Goal: Task Accomplishment & Management: Complete application form

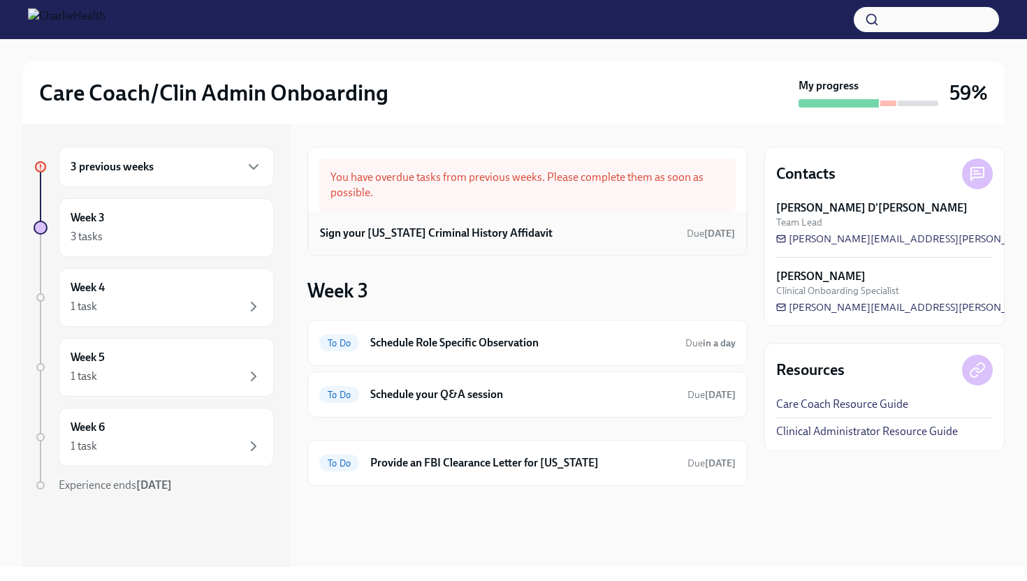
click at [510, 233] on h6 "Sign your [US_STATE] Criminal History Affidavit" at bounding box center [436, 233] width 233 height 15
click at [493, 236] on h6 "Sign your Arizona Criminal History Affidavit" at bounding box center [436, 233] width 233 height 15
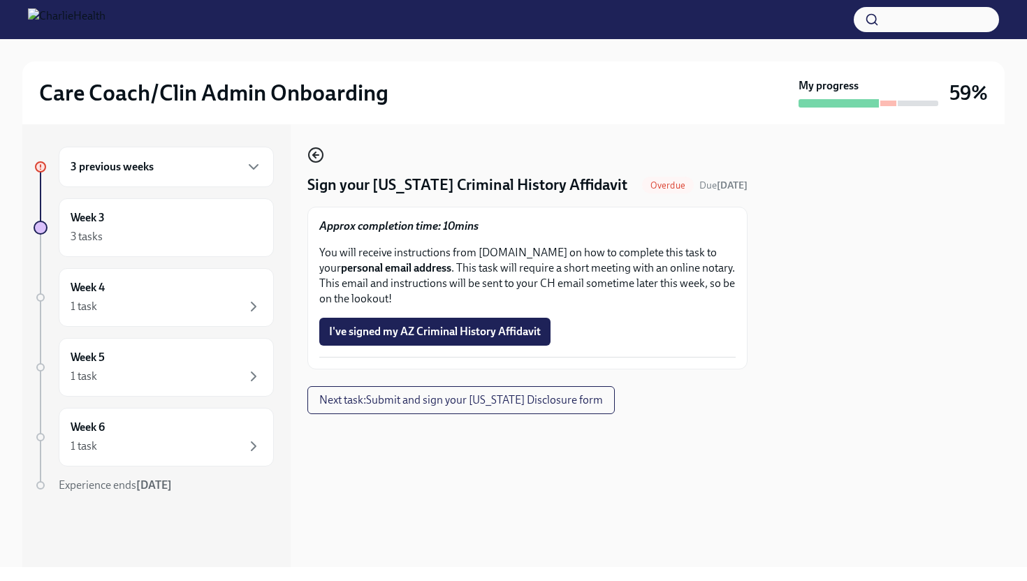
click at [317, 160] on icon "button" at bounding box center [315, 155] width 17 height 17
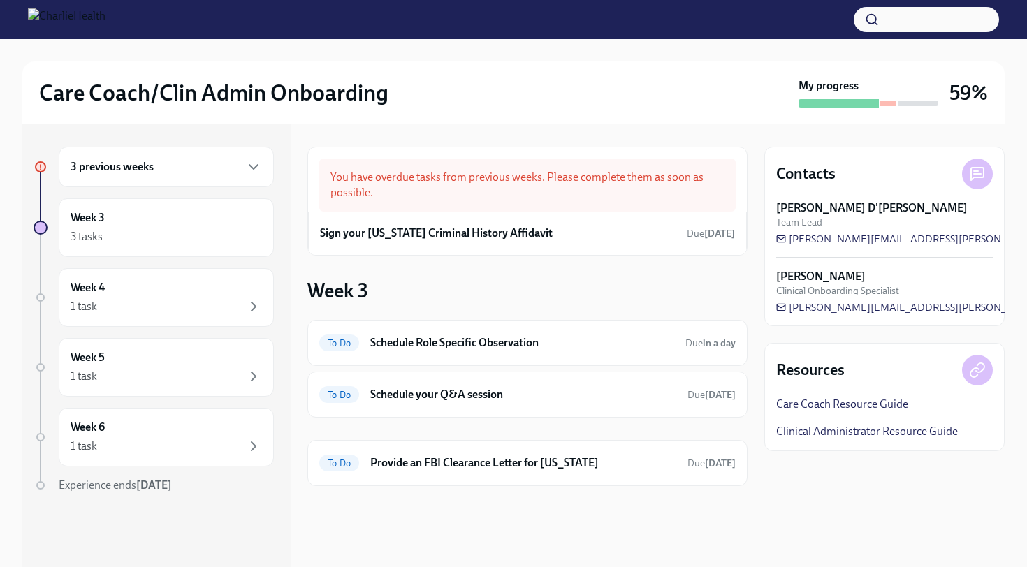
click at [189, 175] on div "3 previous weeks" at bounding box center [166, 167] width 191 height 17
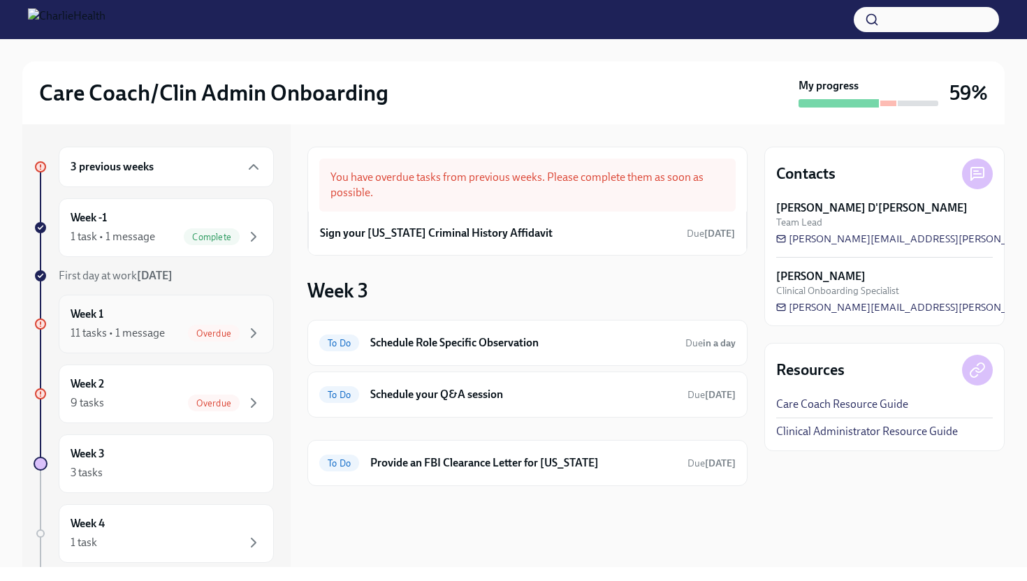
click at [175, 321] on div "Week 1 11 tasks • 1 message Overdue" at bounding box center [166, 324] width 191 height 35
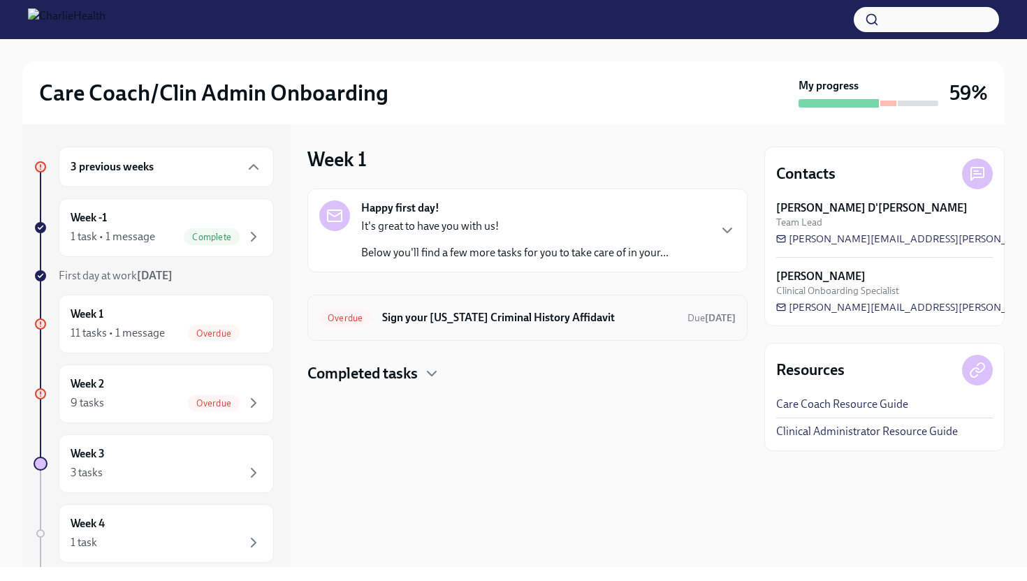
click at [510, 317] on h6 "Sign your [US_STATE] Criminal History Affidavit" at bounding box center [529, 317] width 294 height 15
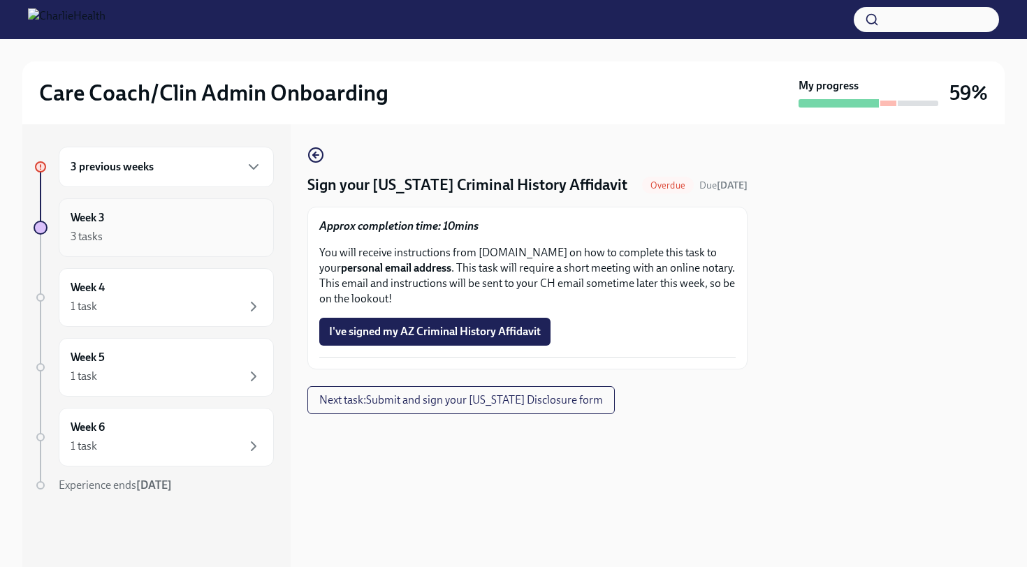
click at [177, 243] on div "3 tasks" at bounding box center [166, 237] width 191 height 17
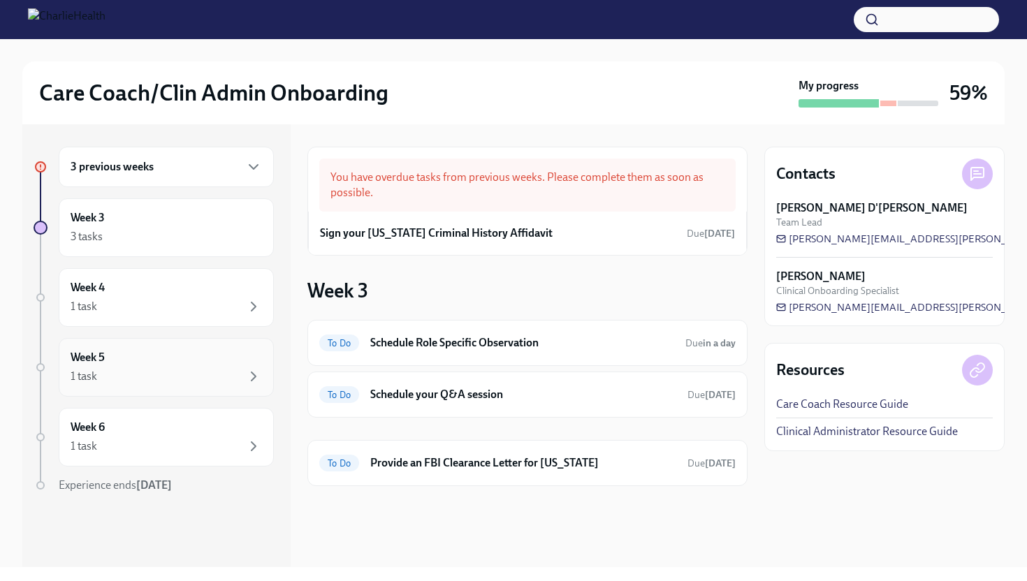
click at [163, 374] on div "1 task" at bounding box center [166, 376] width 191 height 17
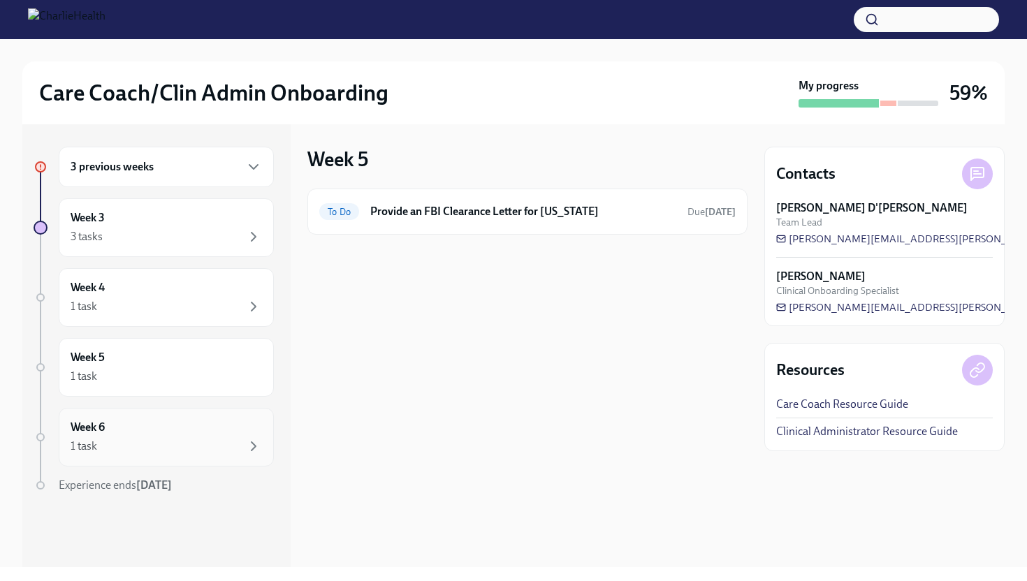
click at [164, 437] on div "Week 6 1 task" at bounding box center [166, 437] width 191 height 35
click at [176, 234] on div "3 tasks" at bounding box center [166, 237] width 191 height 17
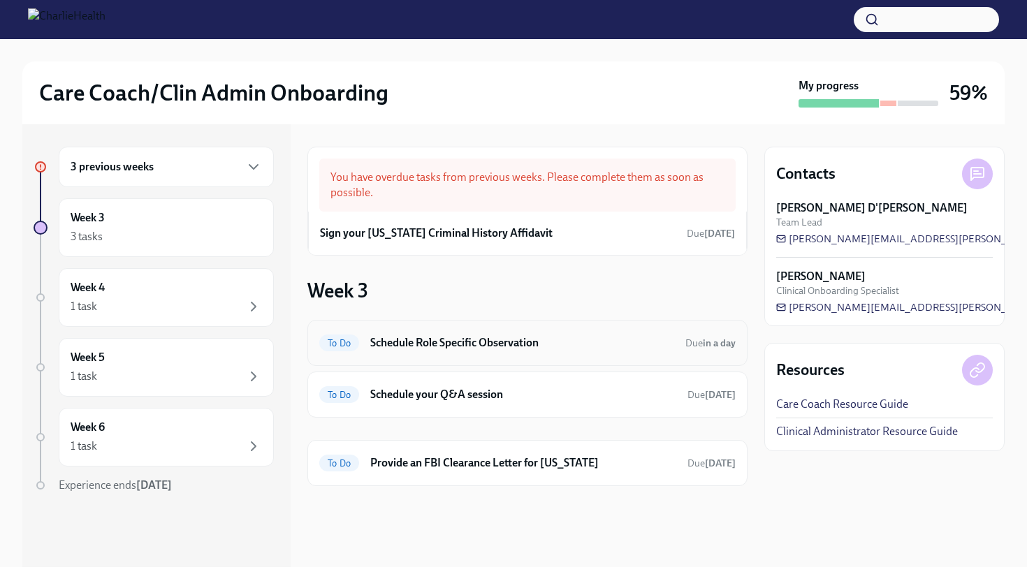
click at [430, 347] on h6 "Schedule Role Specific Observation" at bounding box center [522, 342] width 304 height 15
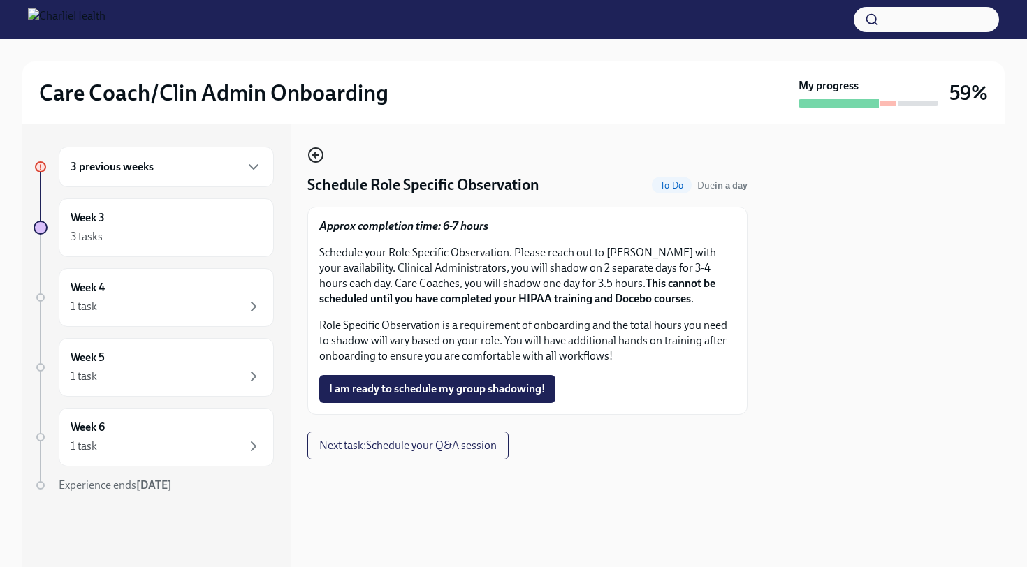
click at [319, 155] on icon "button" at bounding box center [316, 155] width 6 height 0
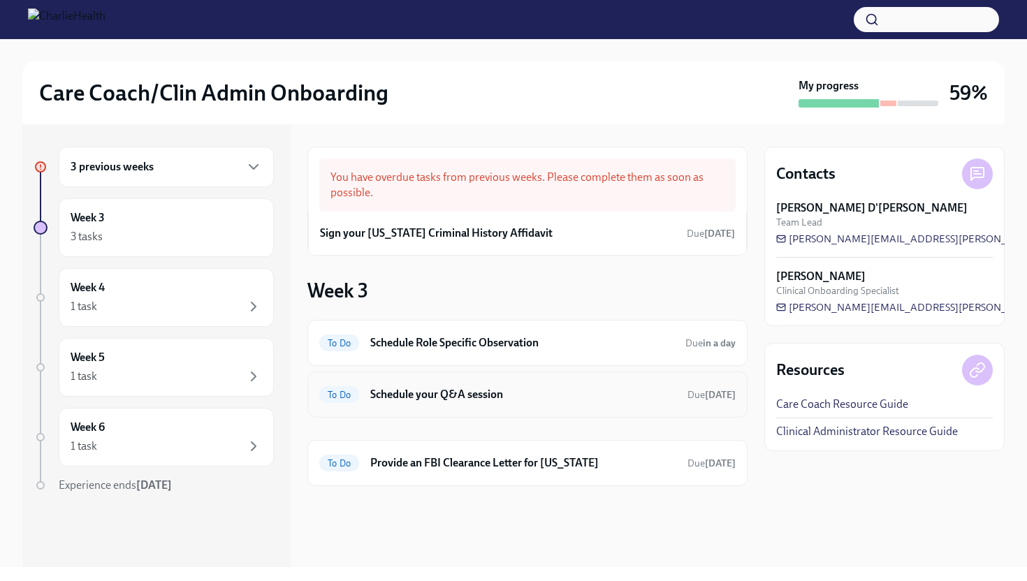
click at [524, 403] on div "To Do Schedule your Q&A session Due tomorrow" at bounding box center [527, 395] width 417 height 22
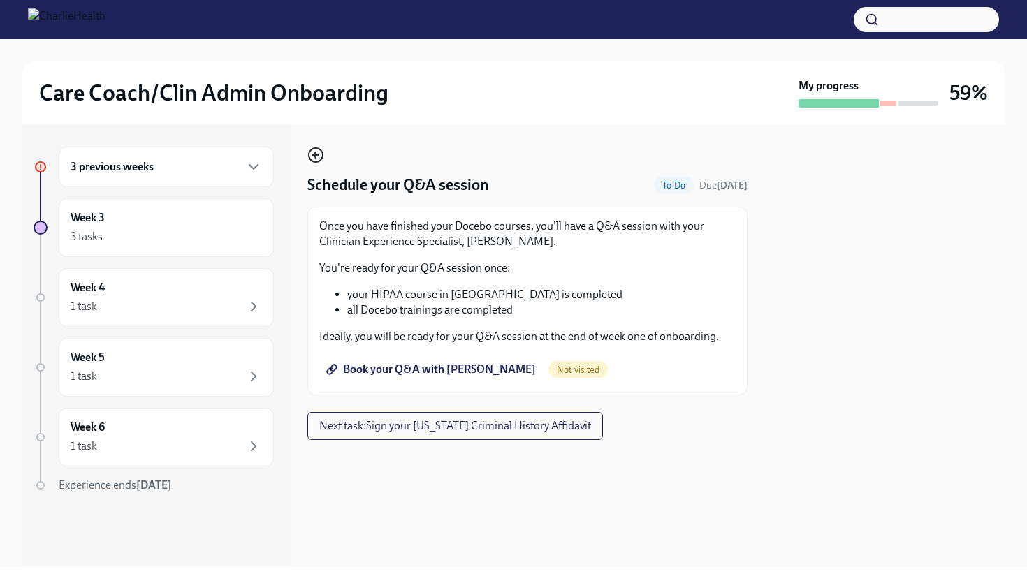
click at [317, 153] on icon "button" at bounding box center [315, 155] width 17 height 17
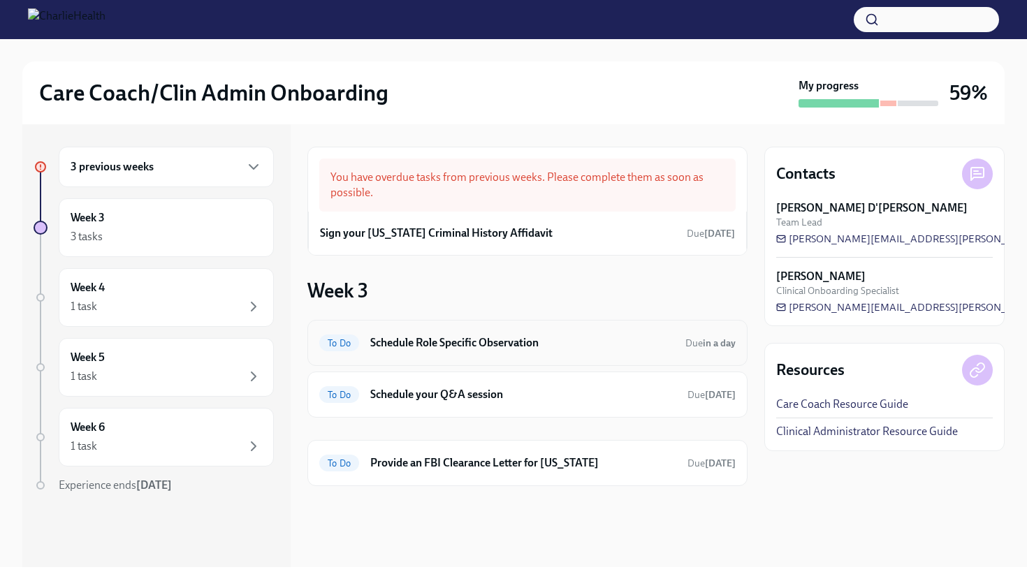
click at [461, 341] on h6 "Schedule Role Specific Observation" at bounding box center [522, 342] width 304 height 15
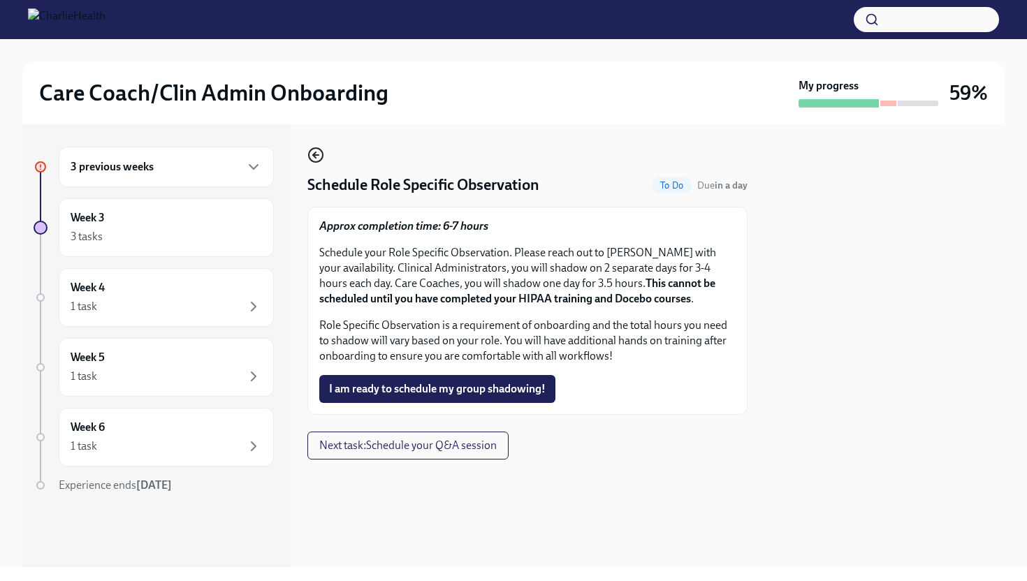
click at [317, 164] on icon "button" at bounding box center [315, 155] width 17 height 17
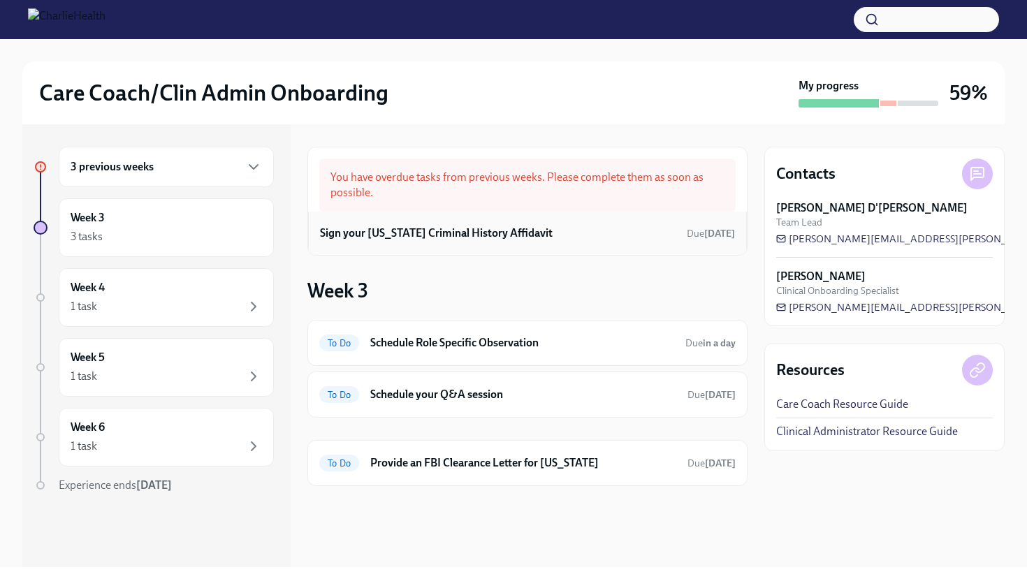
click at [509, 230] on h6 "Sign your [US_STATE] Criminal History Affidavit" at bounding box center [436, 233] width 233 height 15
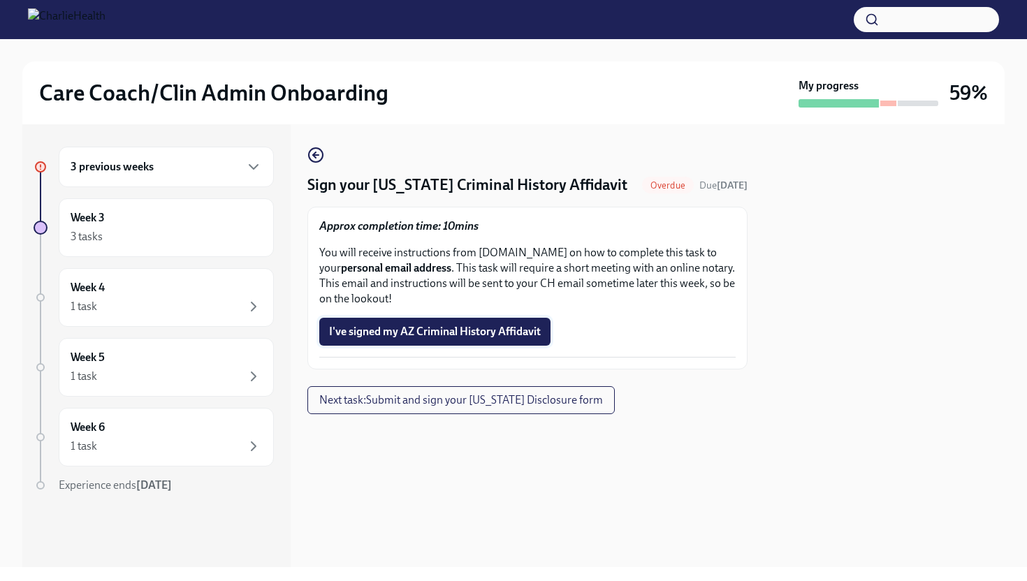
click at [492, 326] on span "I've signed my AZ Criminal History Affidavit" at bounding box center [435, 332] width 212 height 14
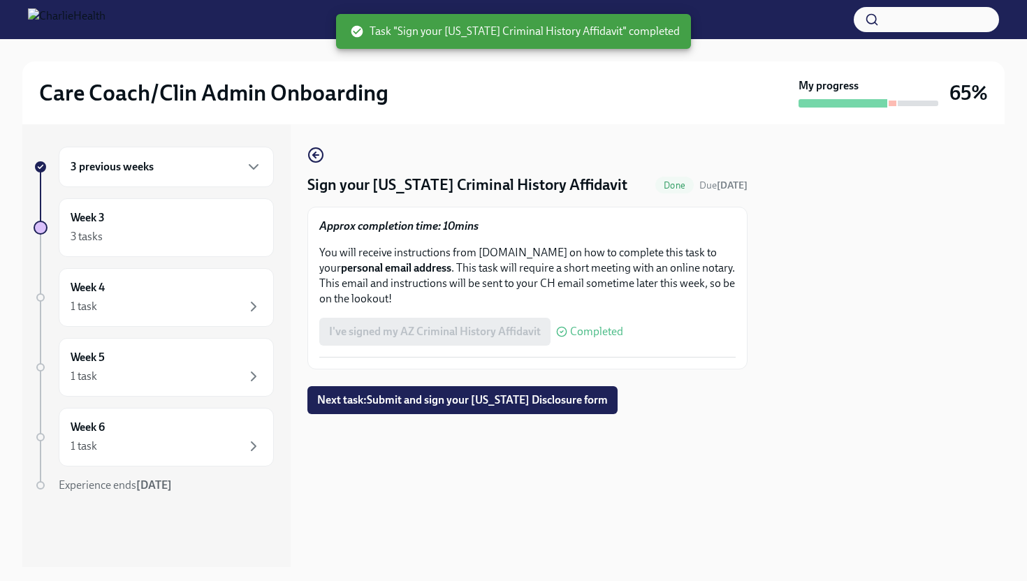
click at [309, 164] on div "Sign your Arizona Criminal History Affidavit Done Due 2 days ago Approx complet…" at bounding box center [527, 258] width 440 height 223
click at [315, 160] on icon "button" at bounding box center [315, 155] width 17 height 17
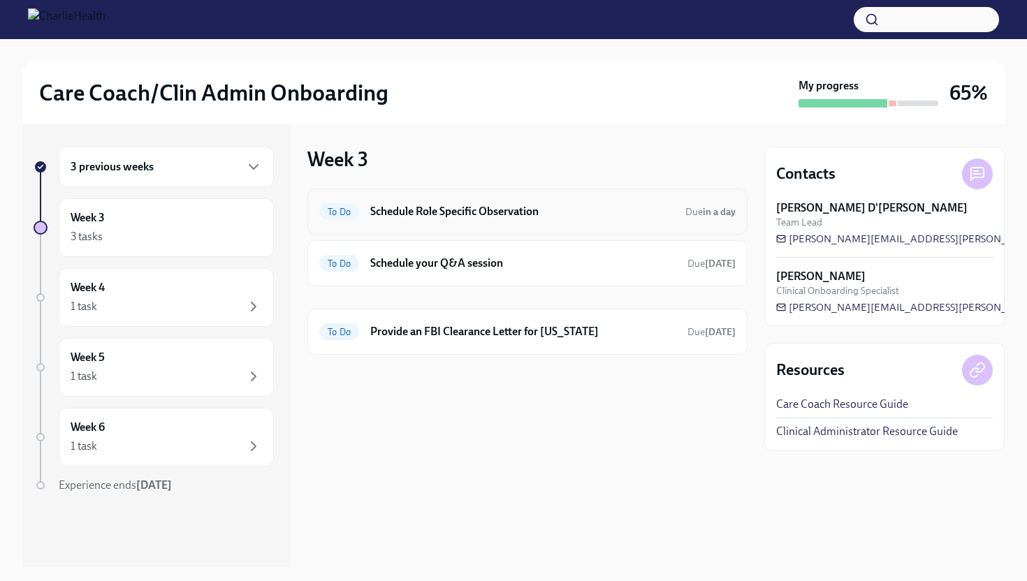
click at [609, 208] on h6 "Schedule Role Specific Observation" at bounding box center [522, 211] width 304 height 15
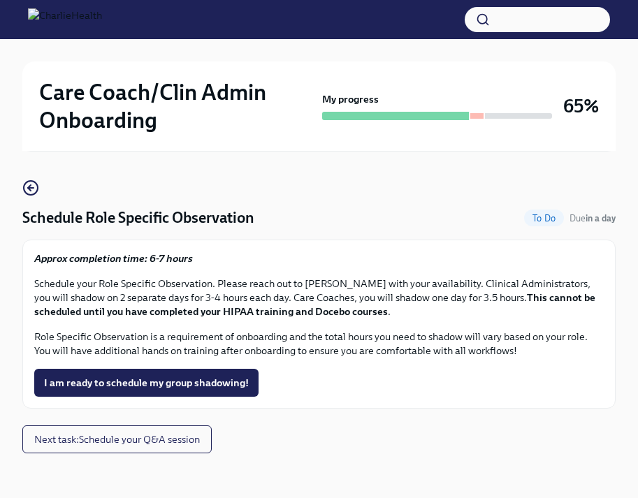
scroll to position [86, 0]
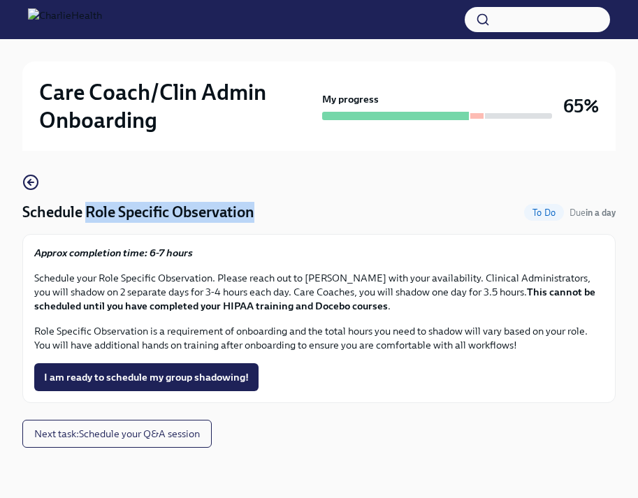
drag, startPoint x: 87, startPoint y: 212, endPoint x: 253, endPoint y: 223, distance: 166.0
click at [253, 223] on div "Schedule Role Specific Observation To Do Due in a day Approx completion time: 6…" at bounding box center [318, 288] width 593 height 229
copy h4 "Role Specific Observation"
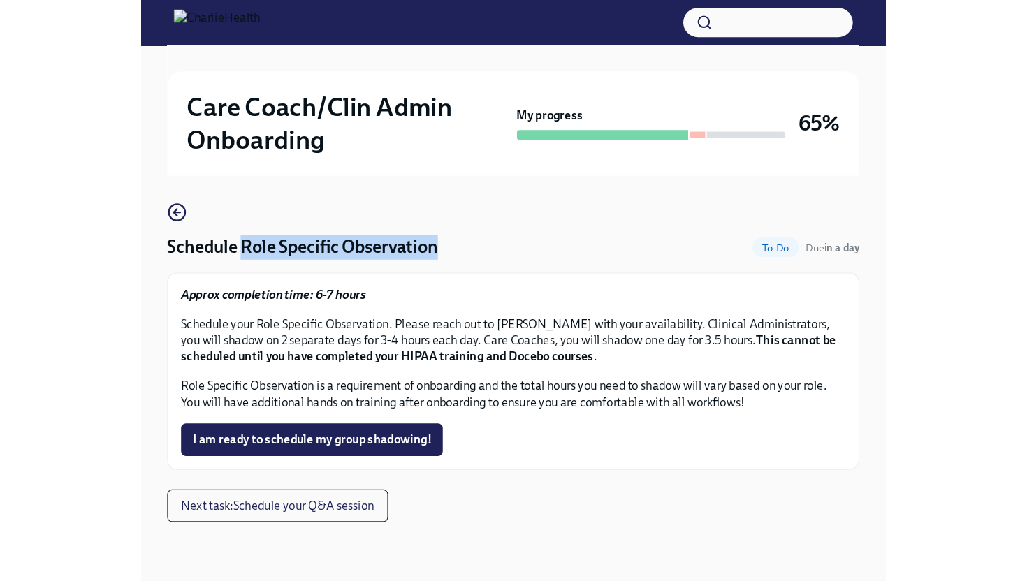
scroll to position [0, 0]
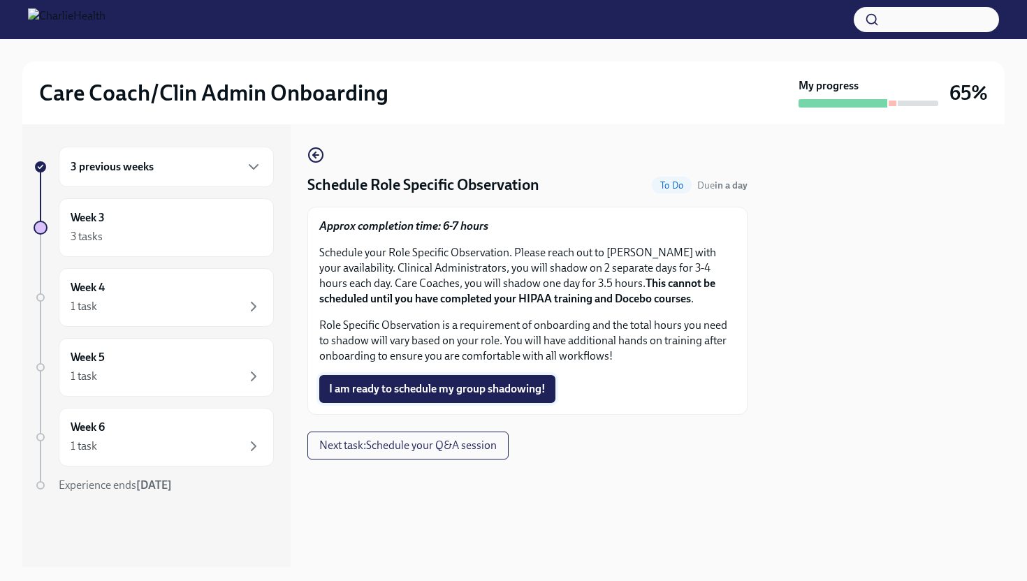
click at [477, 393] on span "I am ready to schedule my group shadowing!" at bounding box center [437, 389] width 217 height 14
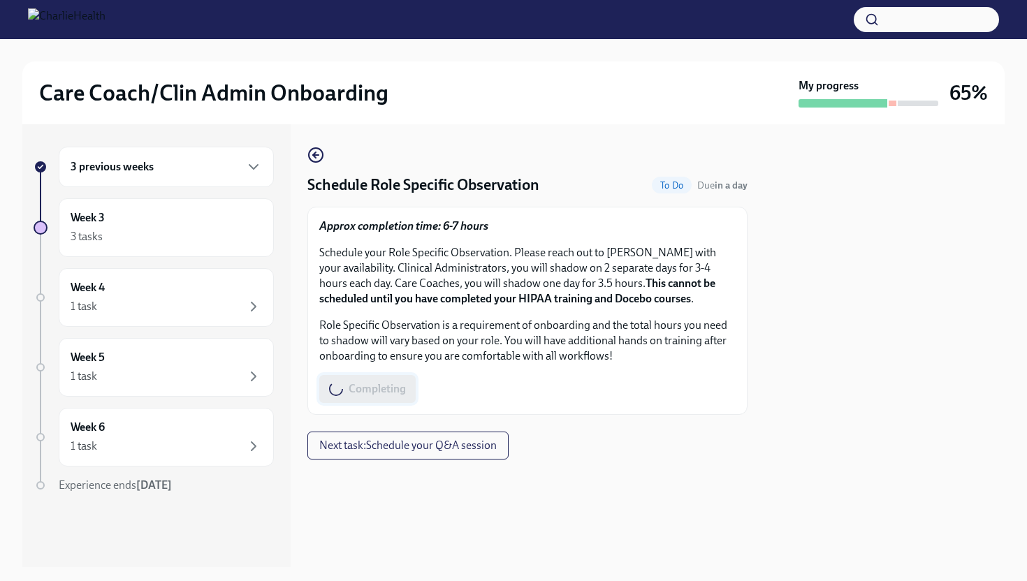
click at [477, 393] on div "Completing" at bounding box center [527, 389] width 417 height 28
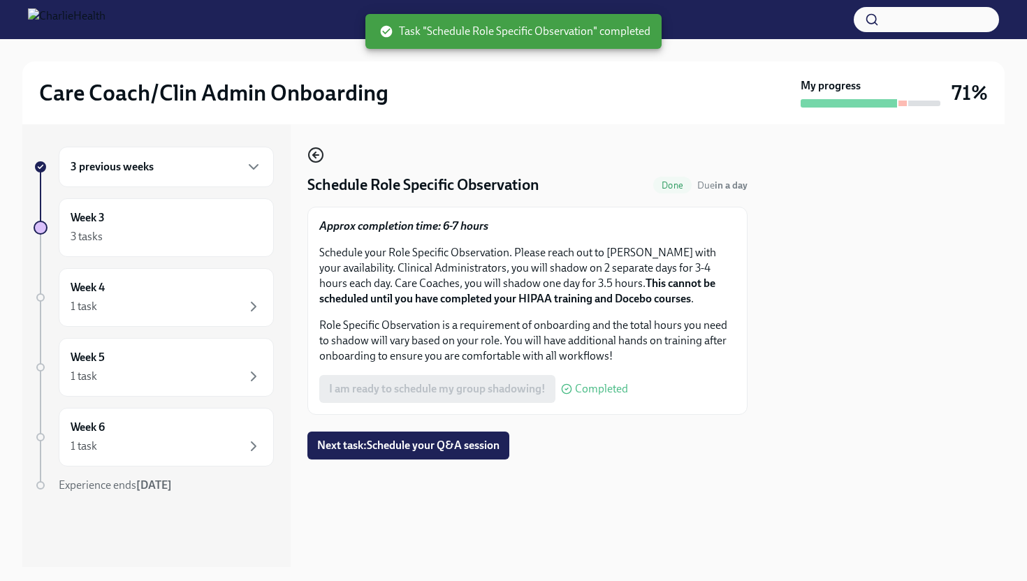
click at [314, 162] on circle "button" at bounding box center [316, 155] width 14 height 14
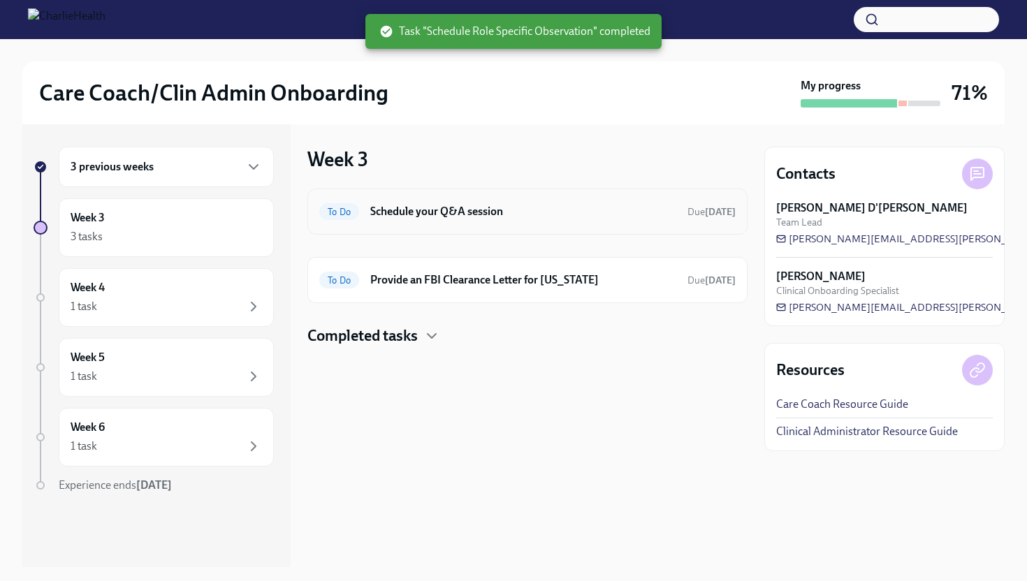
click at [484, 205] on h6 "Schedule your Q&A session" at bounding box center [523, 211] width 306 height 15
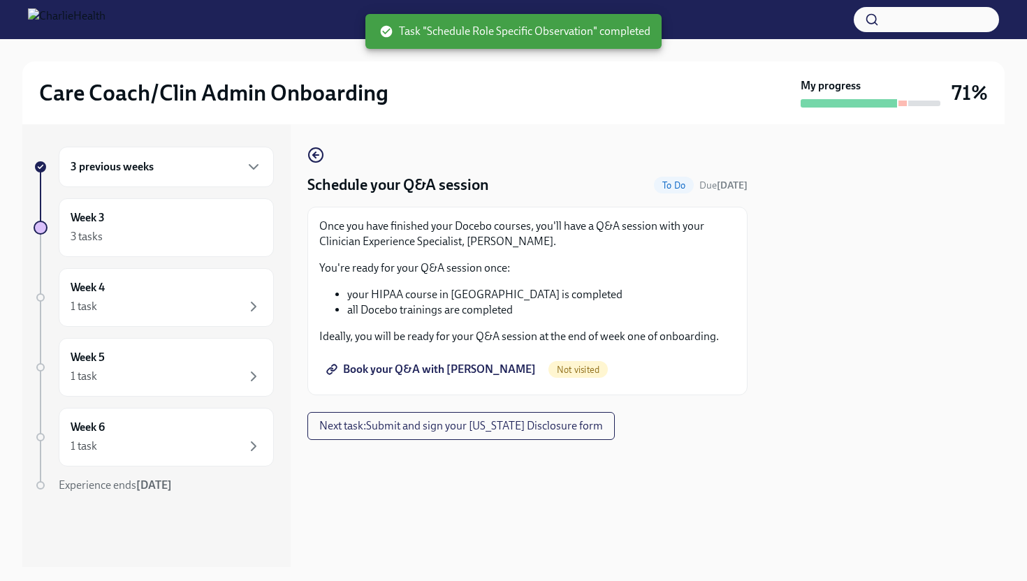
click at [471, 372] on span "Book your Q&A with Keenan Nessl" at bounding box center [432, 370] width 207 height 14
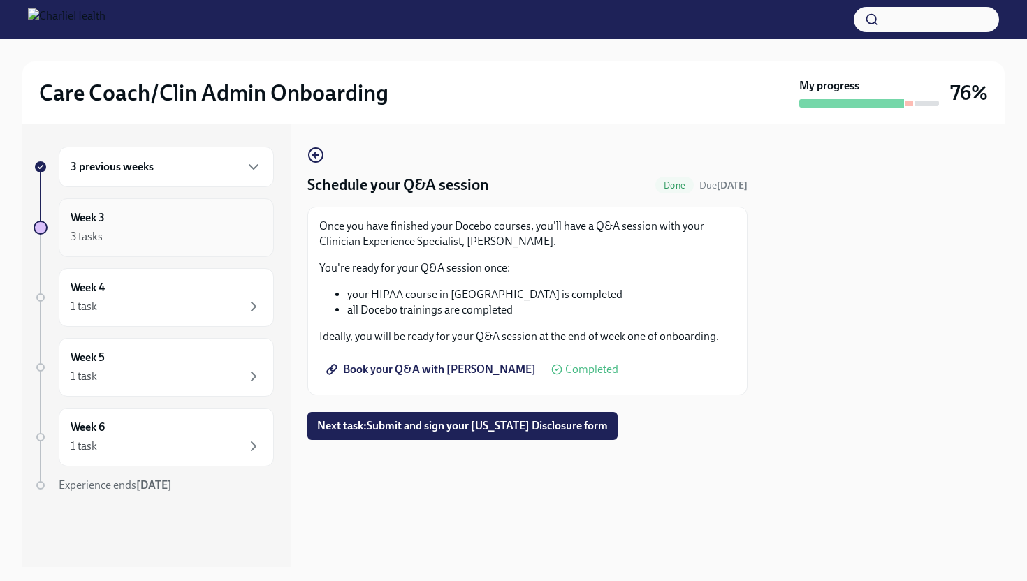
click at [147, 224] on div "Week 3 3 tasks" at bounding box center [166, 227] width 191 height 35
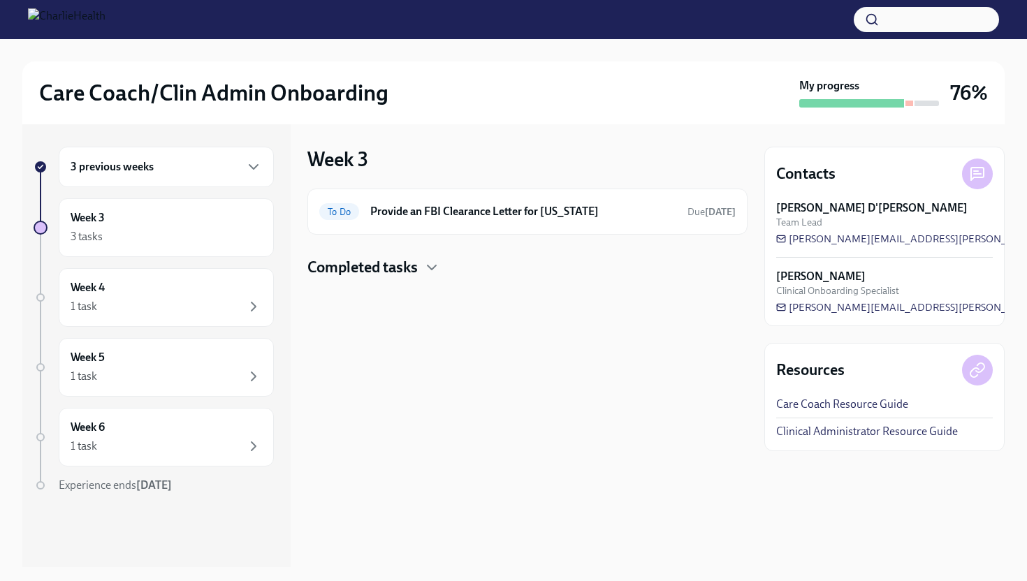
click at [412, 257] on h4 "Completed tasks" at bounding box center [362, 267] width 110 height 21
click at [513, 215] on h6 "Provide an FBI Clearance Letter for [US_STATE]" at bounding box center [523, 211] width 306 height 15
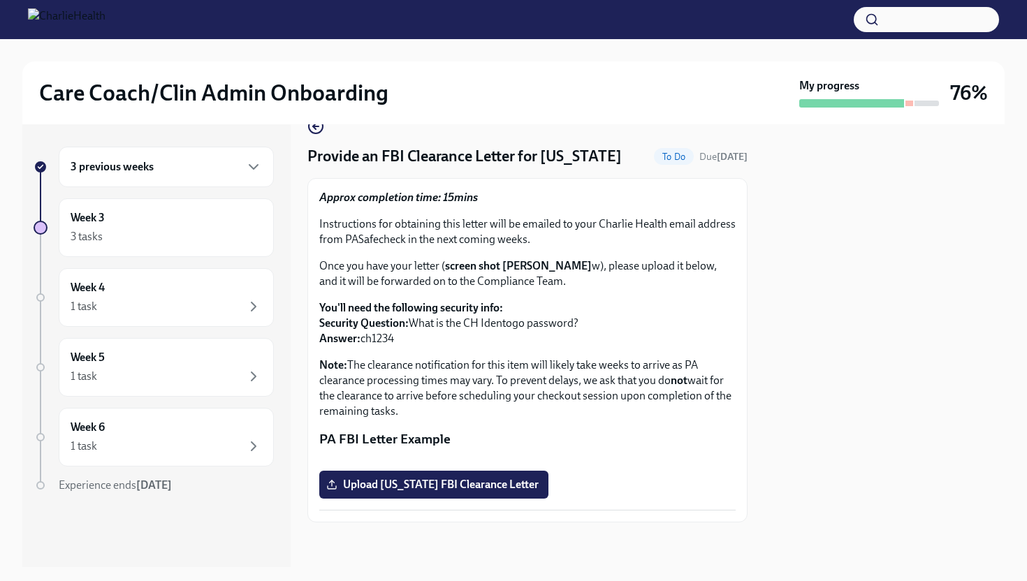
scroll to position [152, 0]
drag, startPoint x: 321, startPoint y: 313, endPoint x: 358, endPoint y: 317, distance: 36.6
click at [358, 430] on p "PA FBI Letter Example" at bounding box center [527, 439] width 417 height 18
copy p "PA FBI"
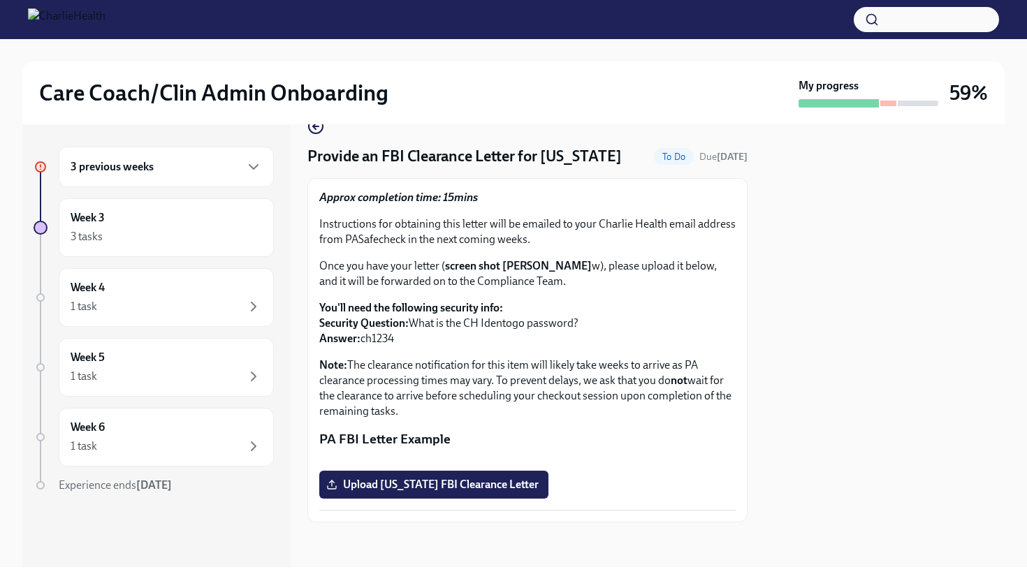
scroll to position [88, 0]
drag, startPoint x: 344, startPoint y: 180, endPoint x: 405, endPoint y: 186, distance: 61.8
click at [405, 217] on p "Instructions for obtaining this letter will be emailed to your Charlie Health e…" at bounding box center [527, 232] width 417 height 31
copy p "PASafecheck"
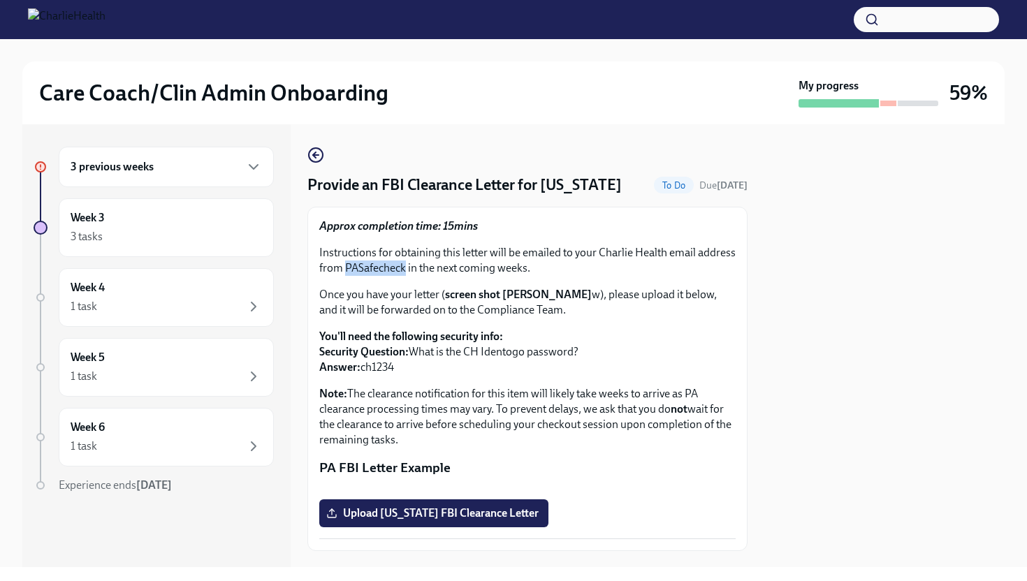
scroll to position [6, 0]
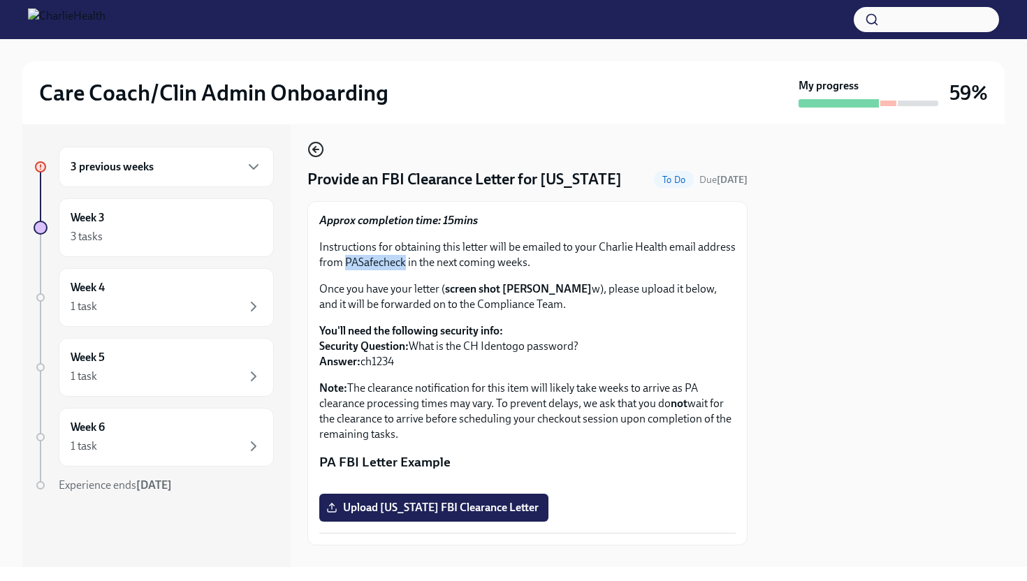
click at [312, 147] on icon "button" at bounding box center [315, 149] width 17 height 17
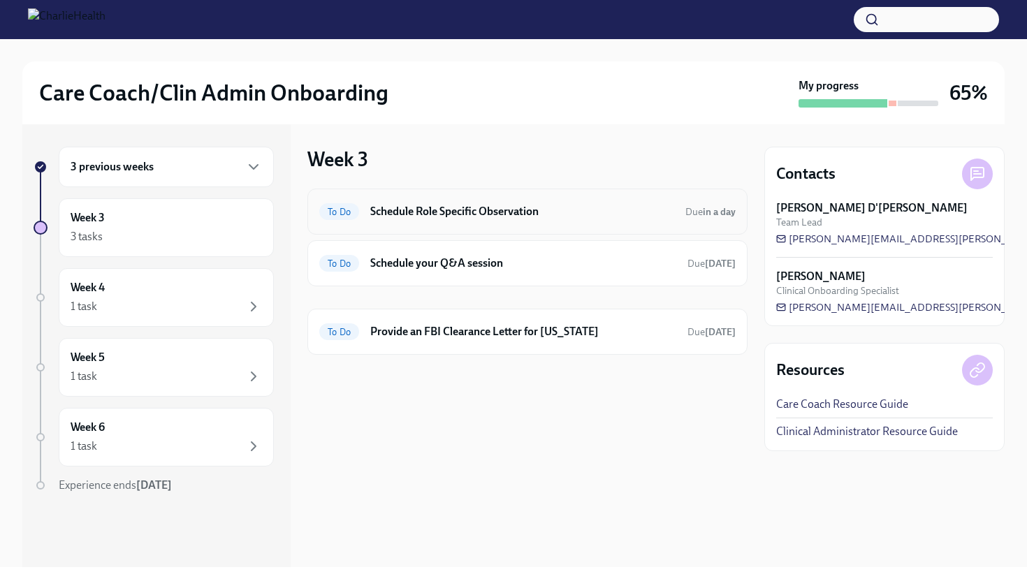
click at [496, 208] on h6 "Schedule Role Specific Observation" at bounding box center [522, 211] width 304 height 15
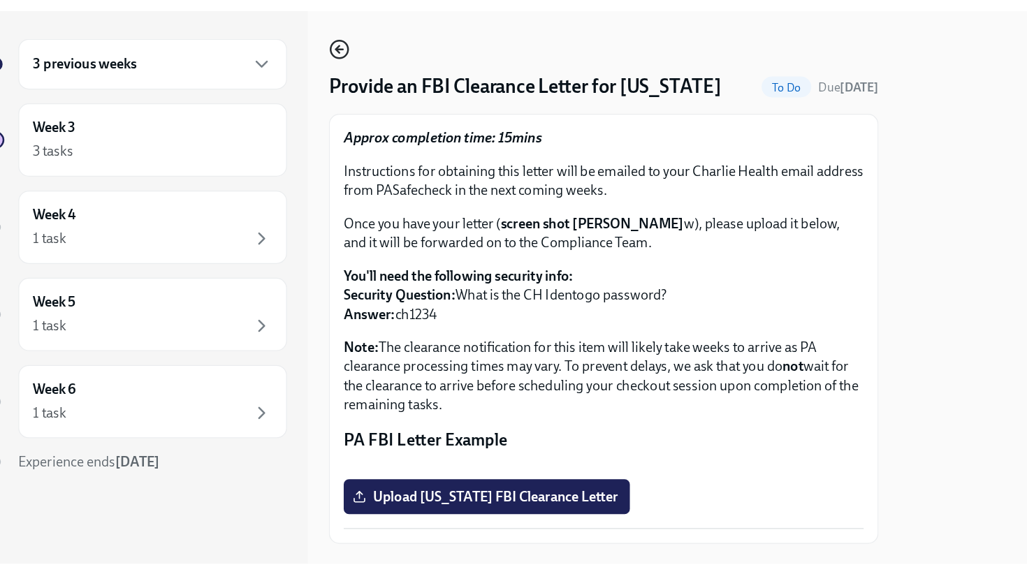
click at [315, 158] on icon "button" at bounding box center [314, 155] width 3 height 6
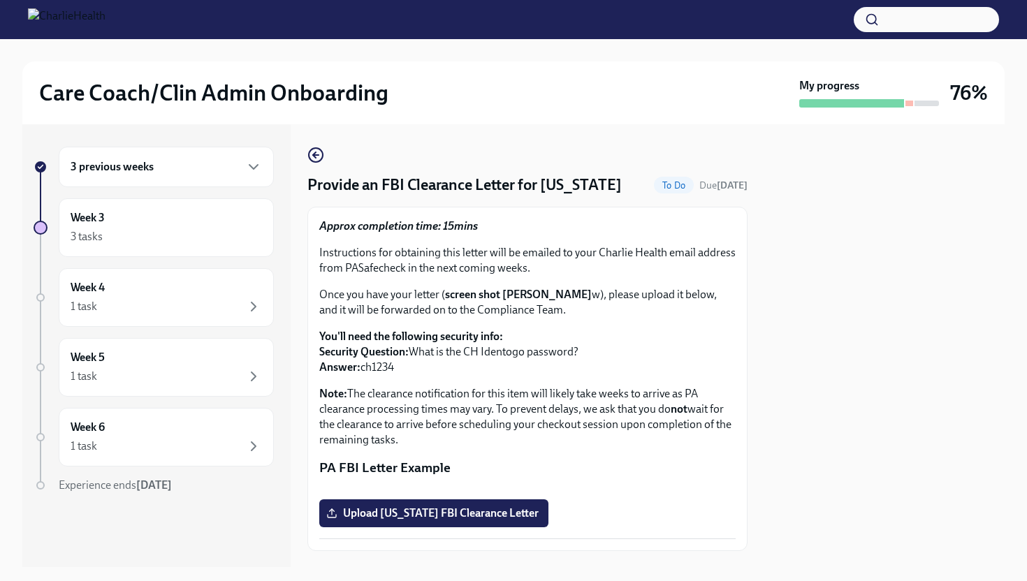
click at [911, 103] on div at bounding box center [910, 104] width 8 height 6
drag, startPoint x: 911, startPoint y: 103, endPoint x: 387, endPoint y: 166, distance: 527.8
click at [408, 152] on div "Care Coach/Clin Admin Onboarding My progress 76% 3 previous weeks Week 3 3 task…" at bounding box center [513, 303] width 1027 height 528
click at [321, 162] on icon "button" at bounding box center [315, 155] width 17 height 17
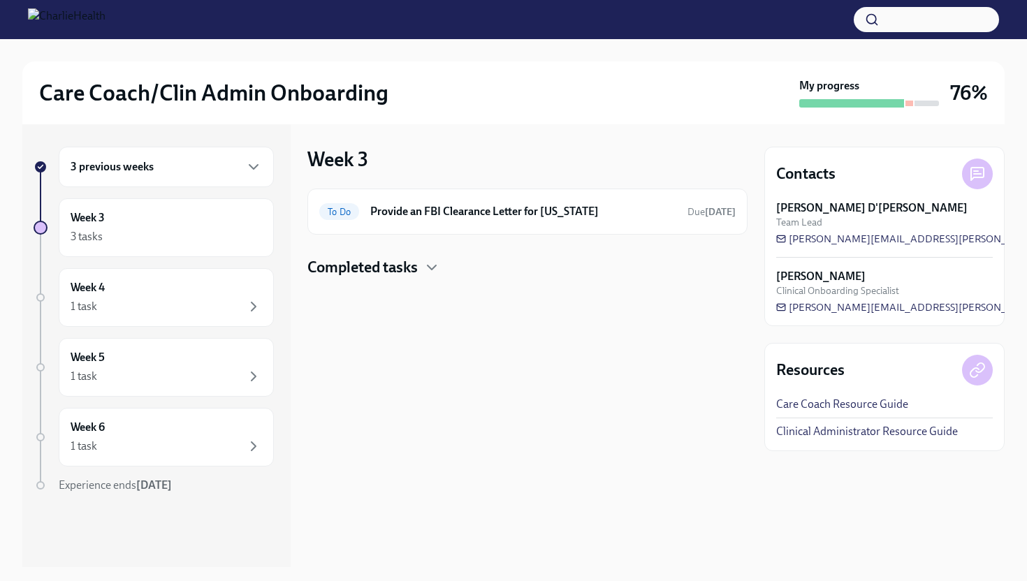
click at [405, 266] on h4 "Completed tasks" at bounding box center [362, 267] width 110 height 21
click at [382, 211] on h6 "Provide an FBI Clearance Letter for [US_STATE]" at bounding box center [523, 211] width 306 height 15
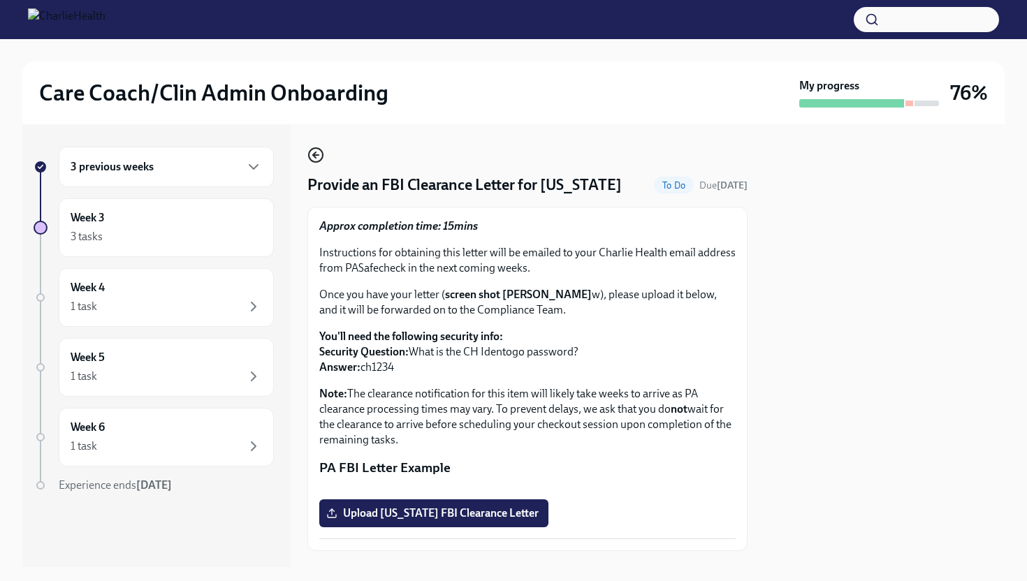
click at [313, 159] on icon "button" at bounding box center [315, 155] width 17 height 17
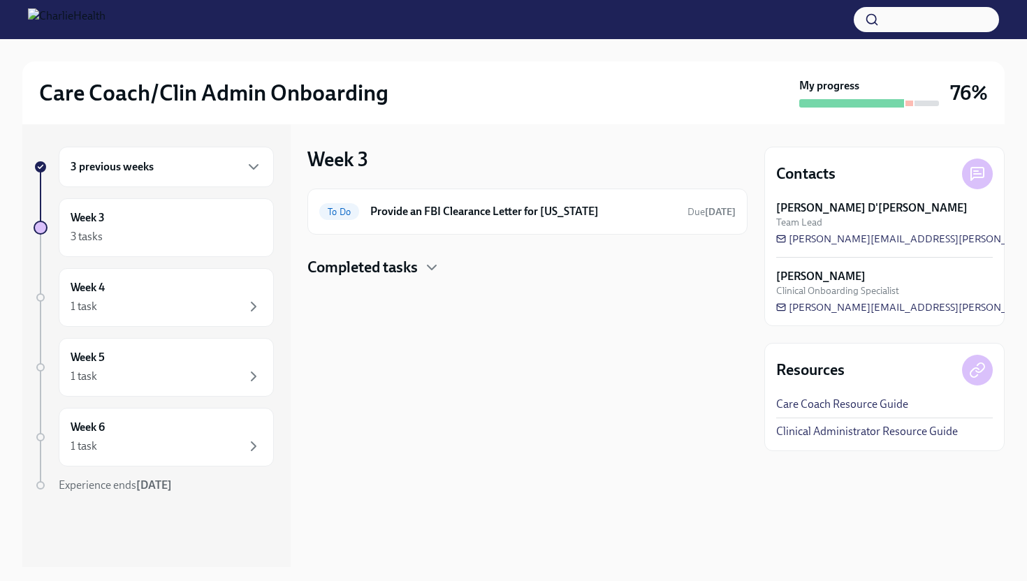
click at [239, 163] on div "3 previous weeks" at bounding box center [166, 167] width 191 height 17
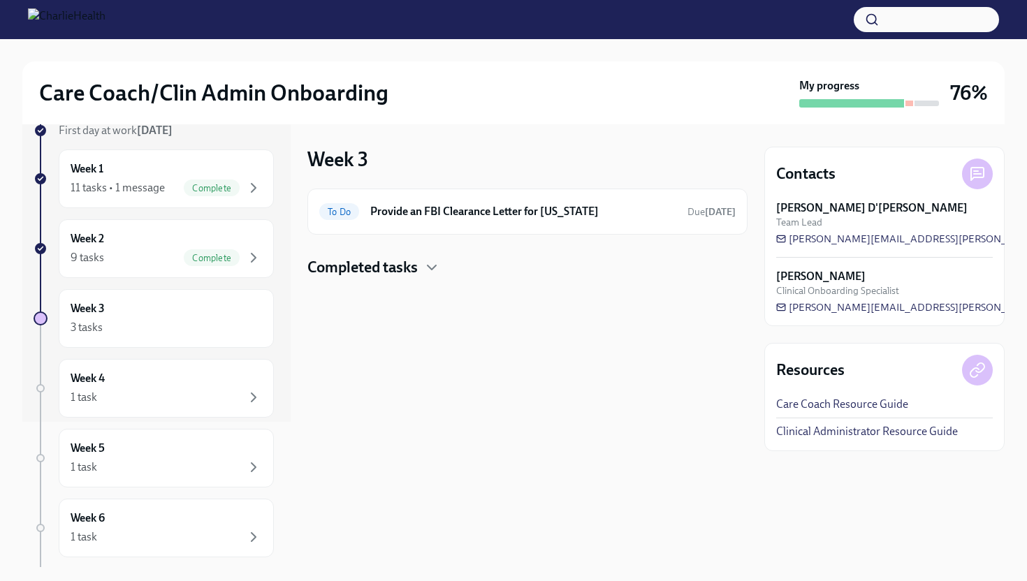
scroll to position [141, 0]
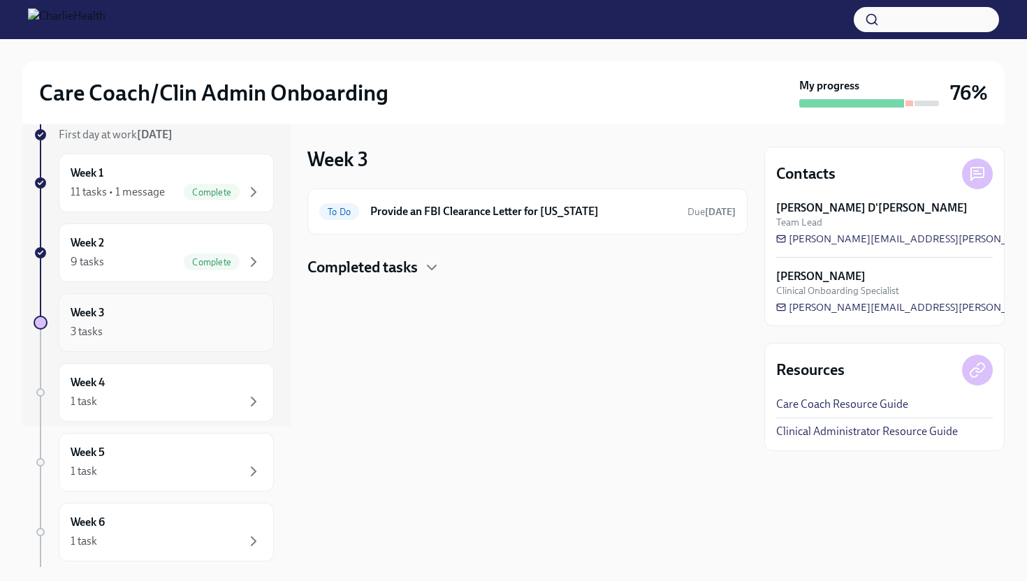
click at [201, 321] on div "Week 3 3 tasks" at bounding box center [166, 322] width 191 height 35
click at [135, 319] on div "Week 3 3 tasks" at bounding box center [166, 322] width 191 height 35
click at [177, 391] on div "Week 4 1 task" at bounding box center [166, 392] width 191 height 35
click at [220, 312] on div "Week 3 3 tasks" at bounding box center [166, 322] width 191 height 35
click at [566, 210] on h6 "Provide an FBI Clearance Letter for [US_STATE]" at bounding box center [523, 211] width 306 height 15
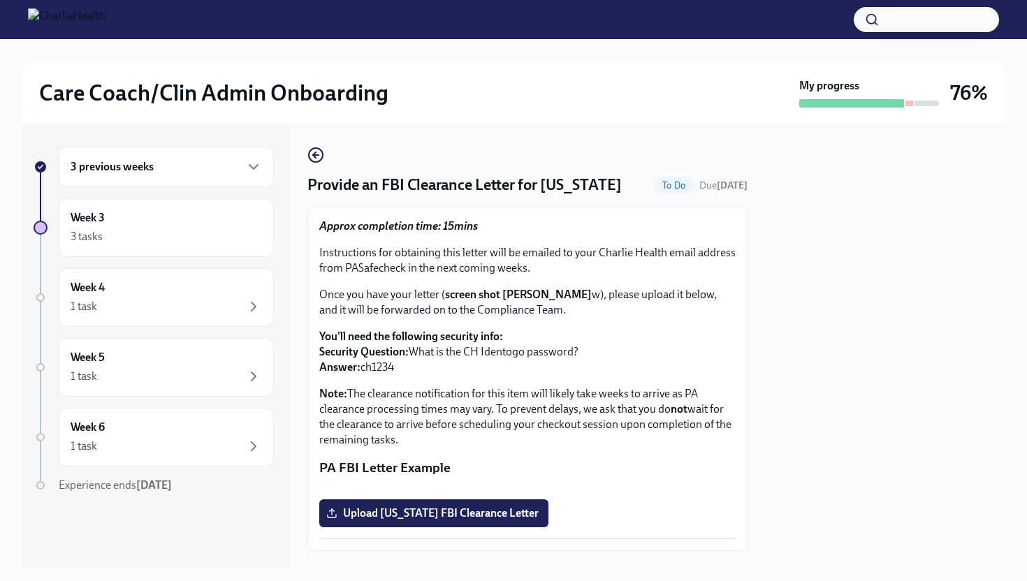
click at [908, 101] on div at bounding box center [910, 104] width 8 height 6
click at [317, 159] on icon "button" at bounding box center [315, 155] width 17 height 17
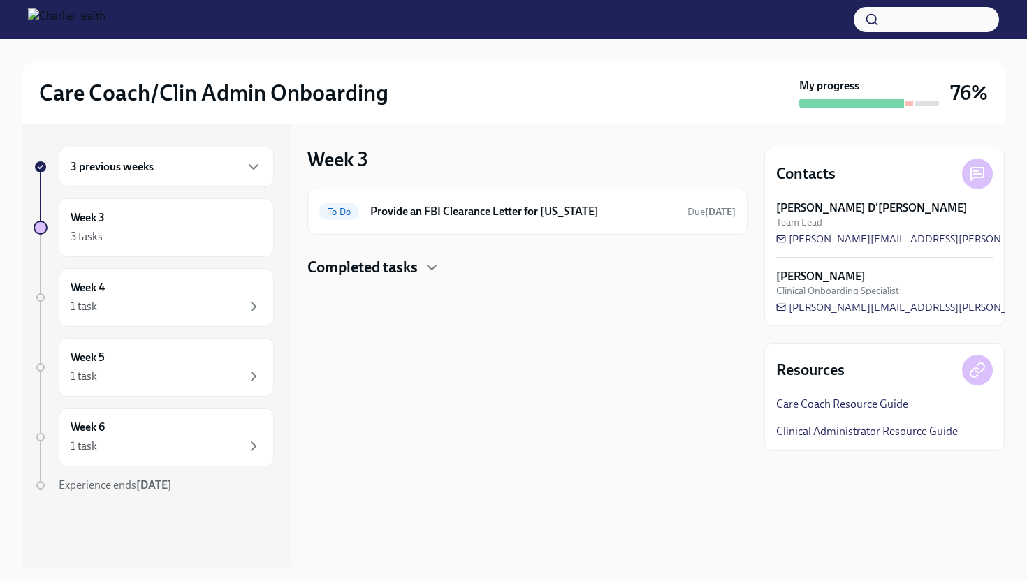
click at [902, 214] on div "Ashley D'Antonio-Miller Team Lead" at bounding box center [884, 215] width 217 height 29
click at [440, 269] on icon "button" at bounding box center [431, 267] width 17 height 17
click at [440, 267] on icon "button" at bounding box center [431, 267] width 17 height 17
click at [178, 382] on div "1 task" at bounding box center [166, 376] width 191 height 17
click at [184, 432] on div "Week 6 1 task" at bounding box center [166, 437] width 191 height 35
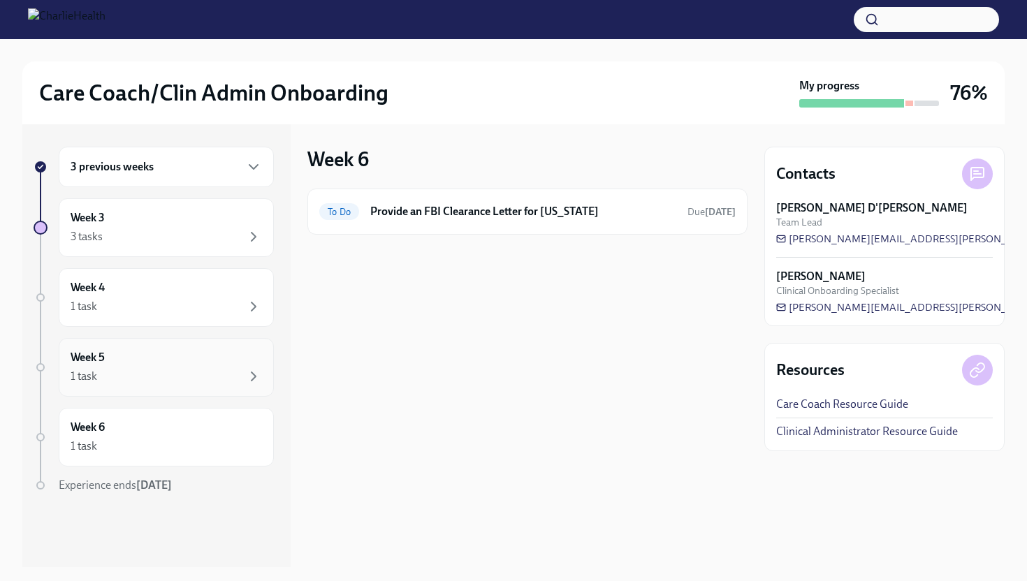
click at [196, 379] on div "1 task" at bounding box center [166, 376] width 191 height 17
click at [198, 338] on div "Week 5 1 task" at bounding box center [166, 367] width 215 height 59
click at [203, 242] on div "3 tasks" at bounding box center [166, 237] width 191 height 17
click at [493, 122] on div "Care Coach/Clin Admin Onboarding My progress 76%" at bounding box center [513, 92] width 983 height 63
